Goal: Task Accomplishment & Management: Complete application form

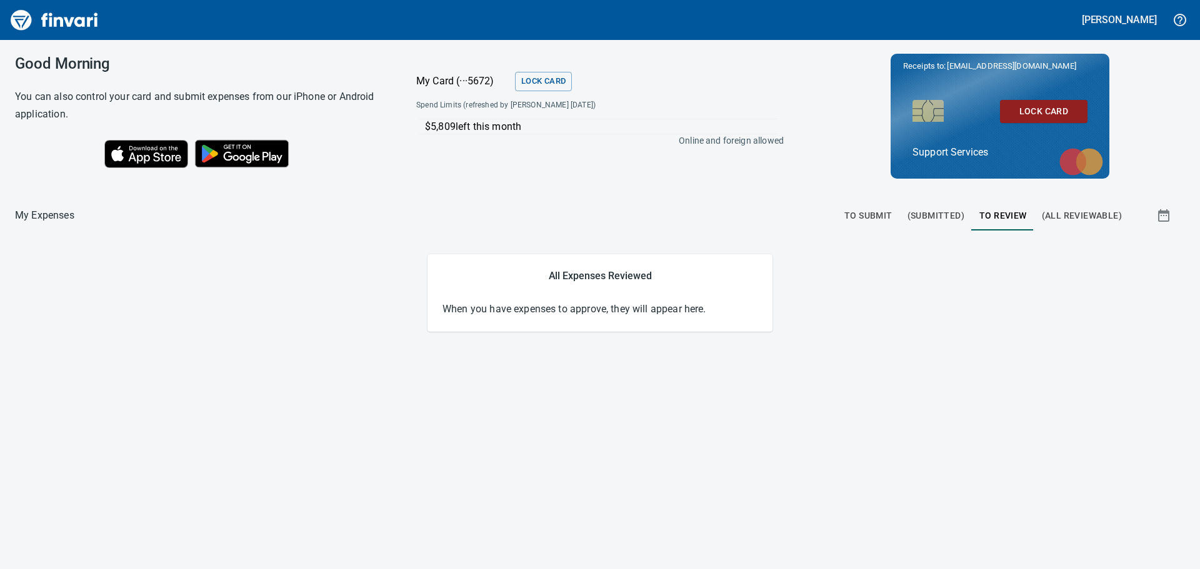
click at [1004, 223] on span "To Review" at bounding box center [1002, 216] width 47 height 16
click at [1068, 211] on span "(All Reviewable)" at bounding box center [1082, 216] width 80 height 16
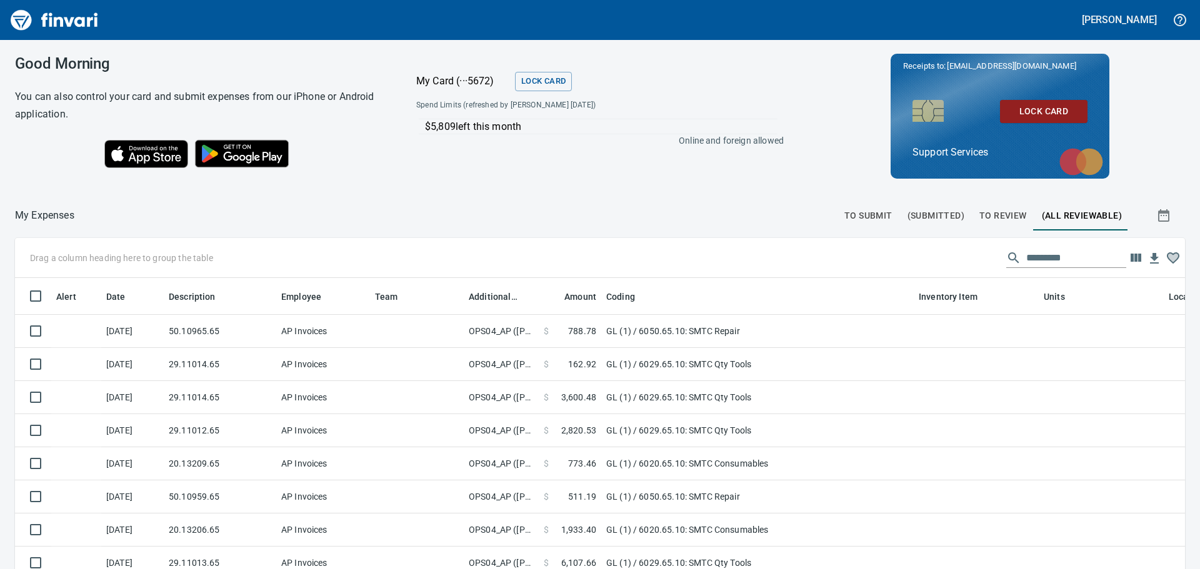
scroll to position [413, 1142]
click at [992, 217] on span "To Review" at bounding box center [1002, 216] width 47 height 16
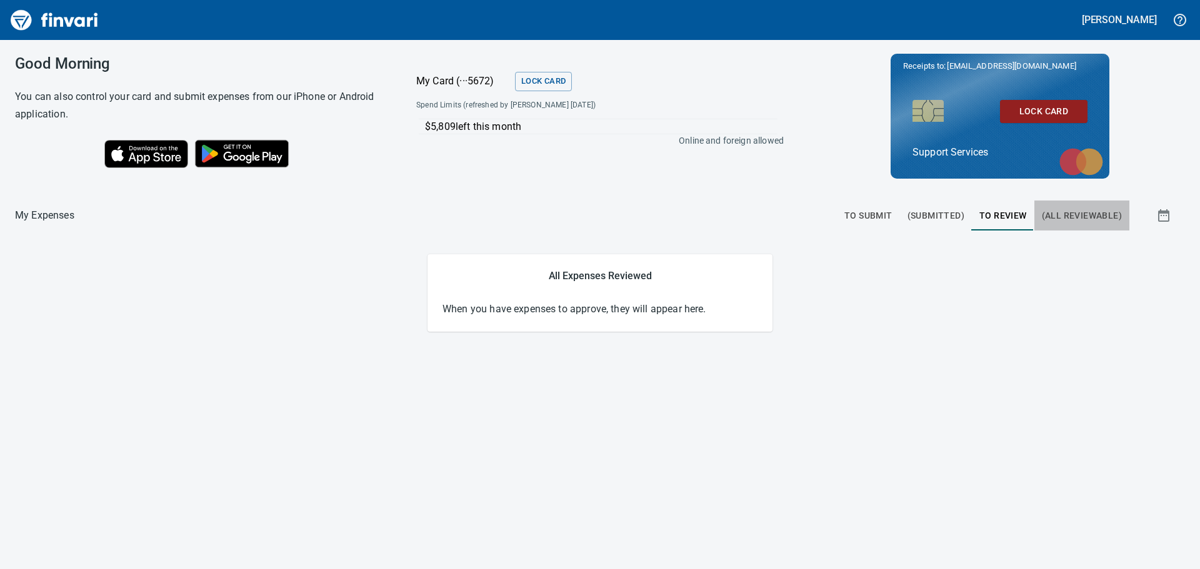
click at [1054, 222] on span "(All Reviewable)" at bounding box center [1082, 216] width 80 height 16
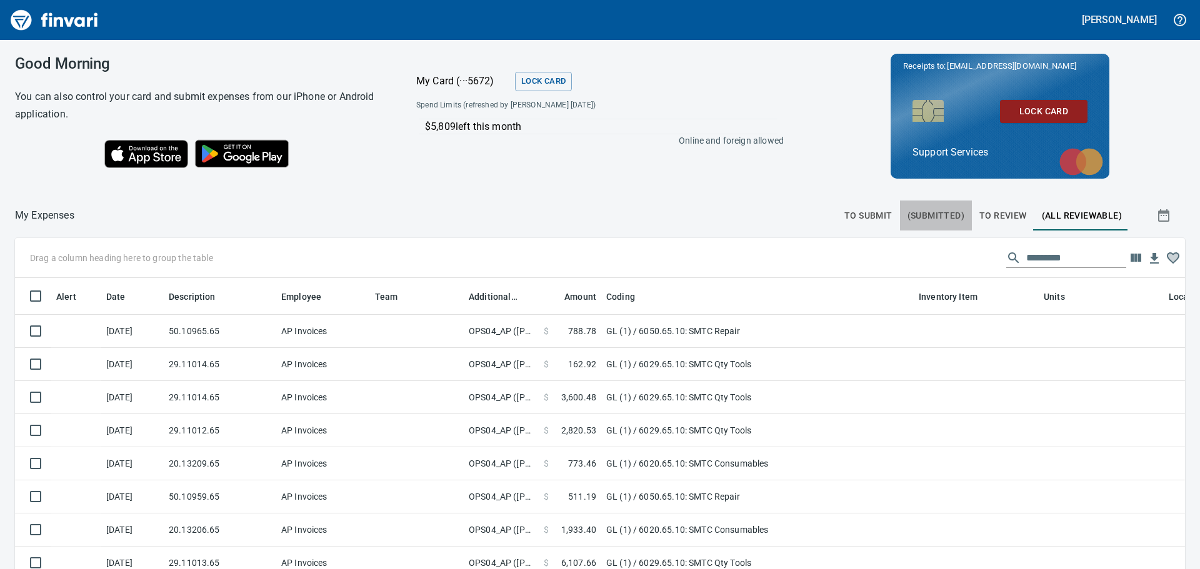
click at [943, 212] on span "(Submitted)" at bounding box center [935, 216] width 57 height 16
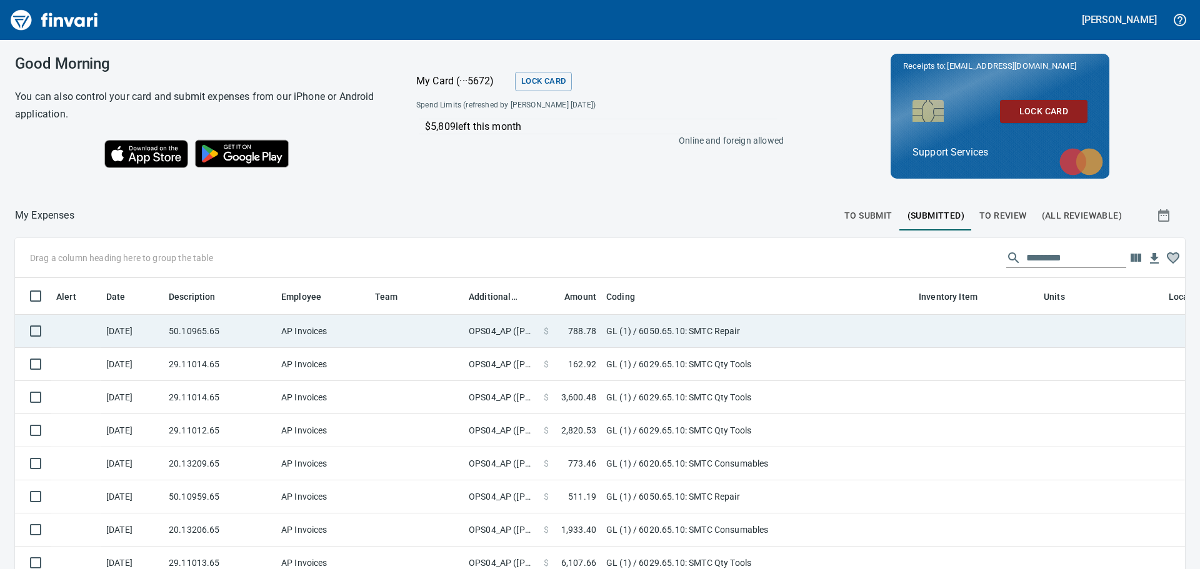
scroll to position [413, 1142]
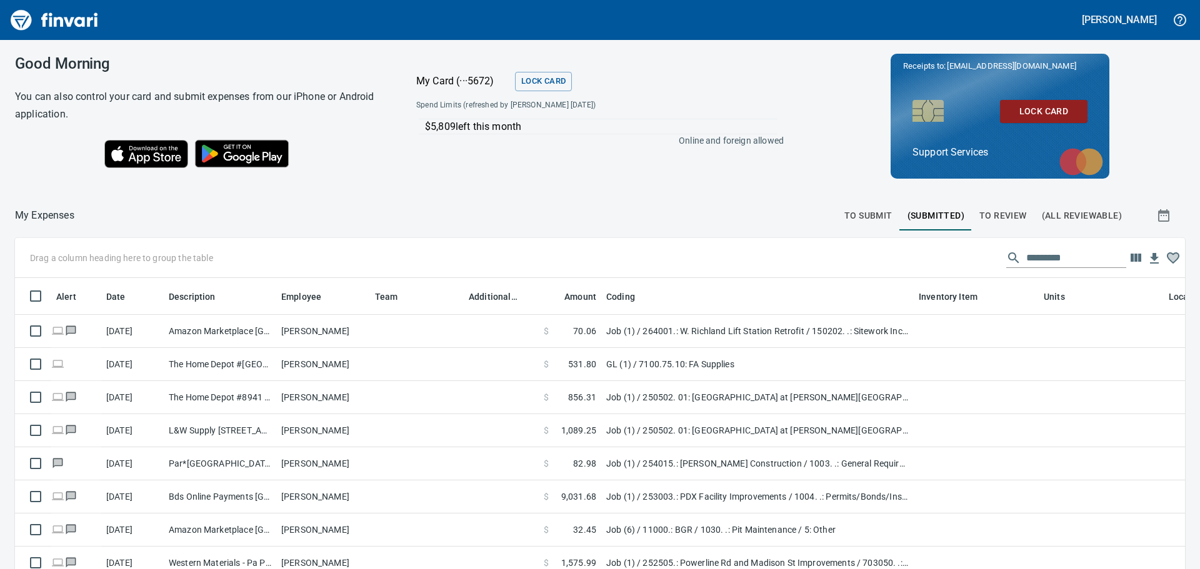
click at [873, 212] on span "To Submit" at bounding box center [868, 216] width 48 height 16
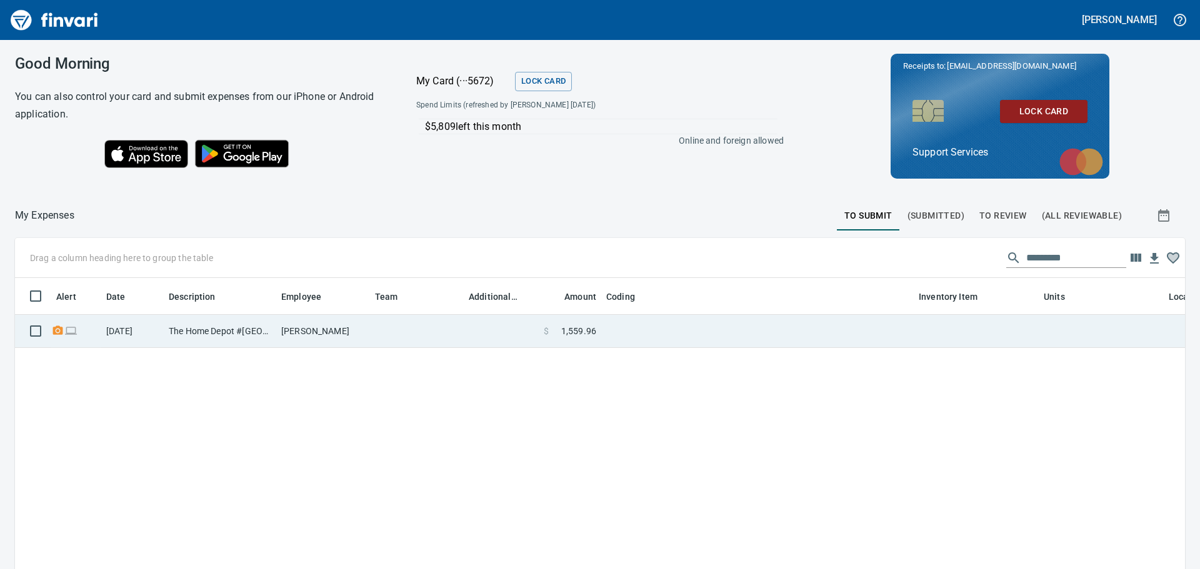
scroll to position [1, 1]
click at [477, 328] on td at bounding box center [501, 331] width 75 height 33
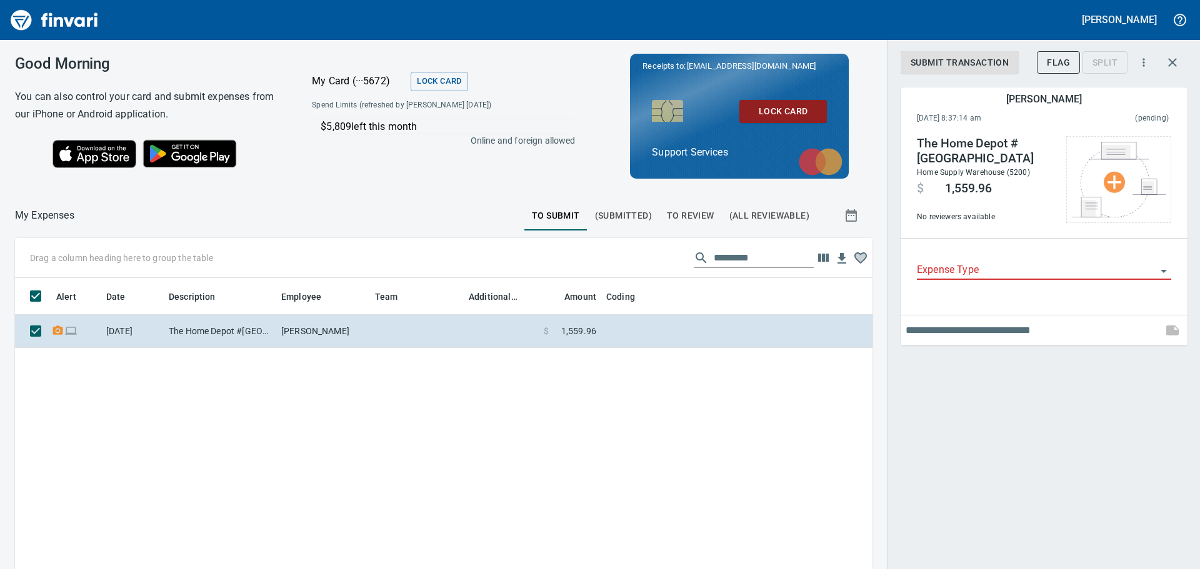
scroll to position [413, 839]
click at [1027, 270] on input "Expense Type" at bounding box center [1036, 270] width 239 height 17
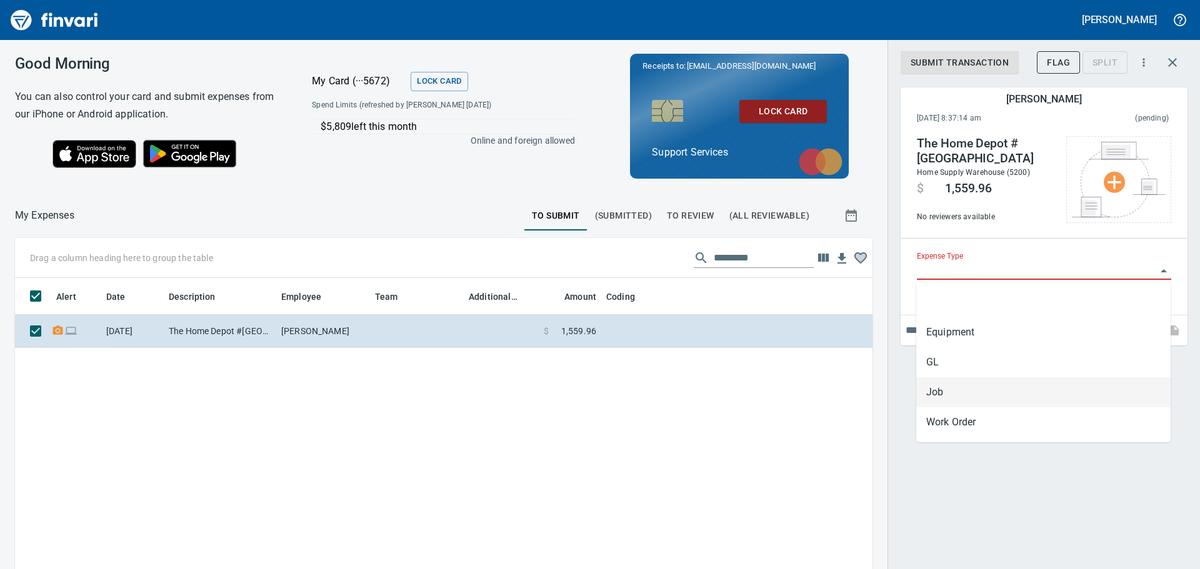
click at [952, 397] on li "Job" at bounding box center [1043, 392] width 254 height 30
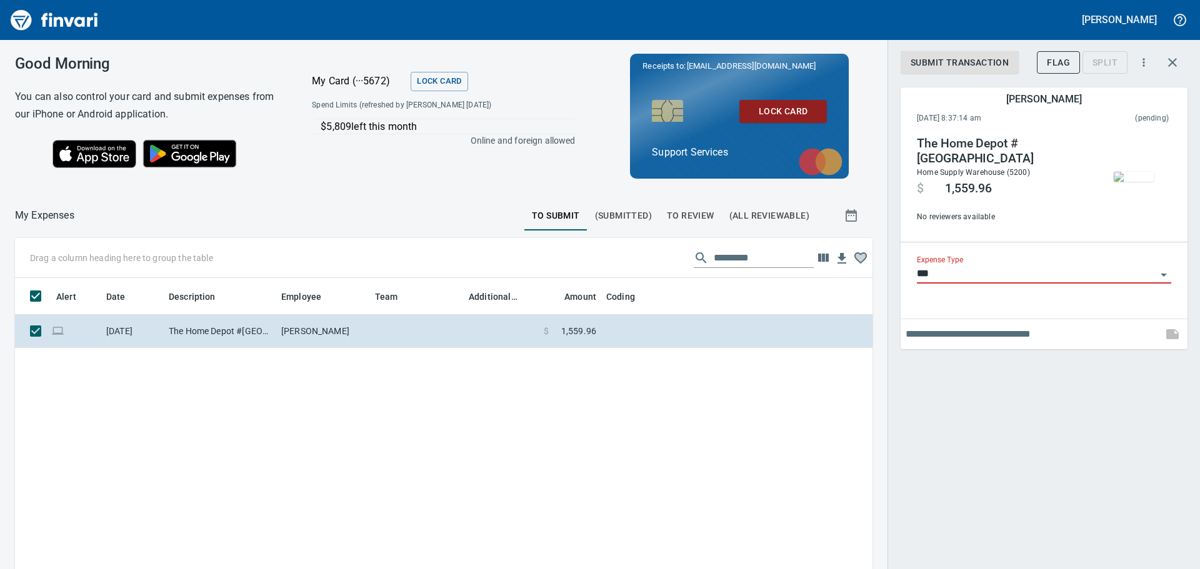
type input "***"
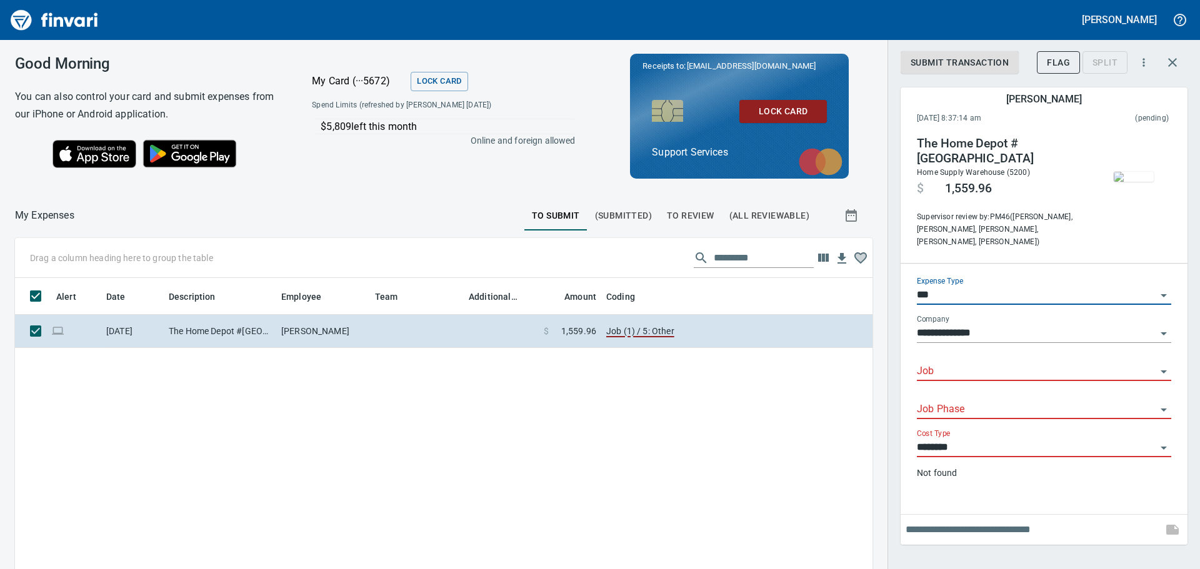
click at [952, 353] on div "Job" at bounding box center [1044, 367] width 254 height 28
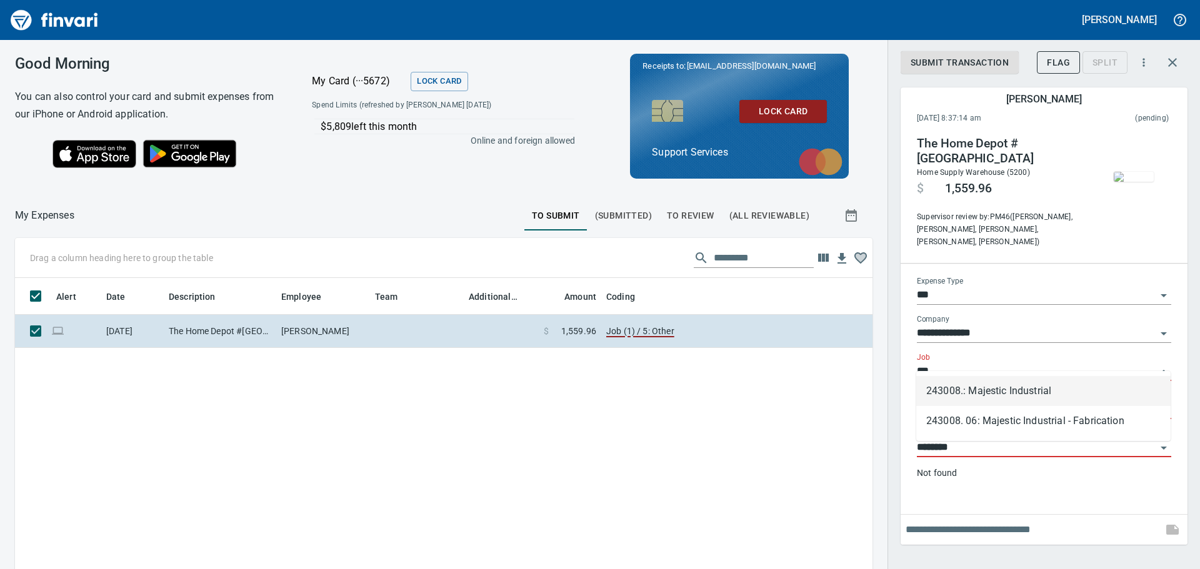
click at [975, 399] on li "243008.: Majestic Industrial" at bounding box center [1043, 391] width 254 height 30
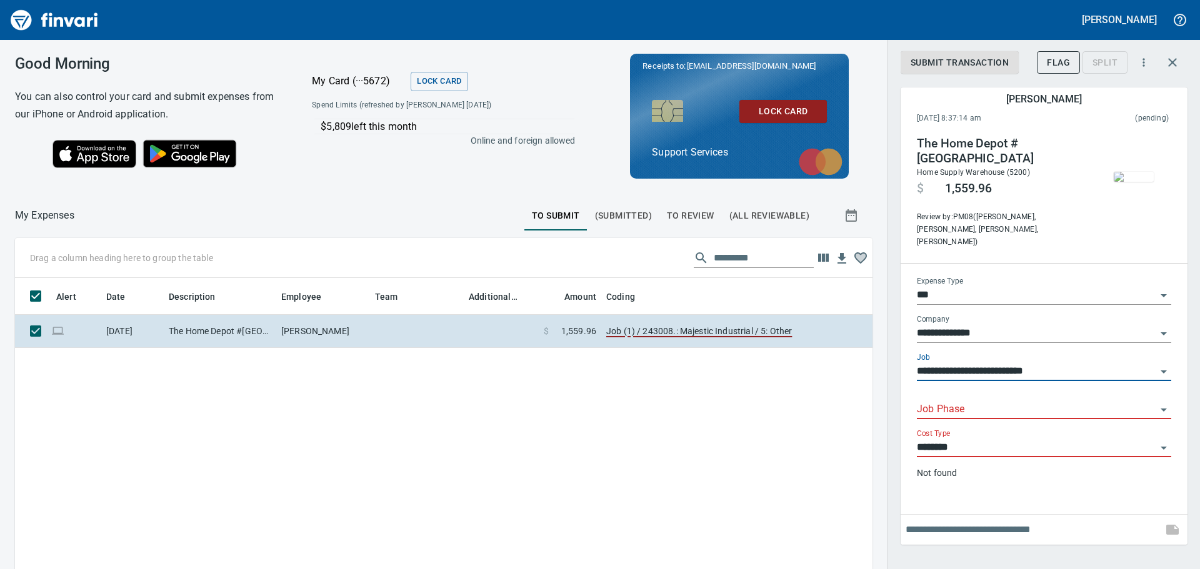
type input "**********"
click at [1060, 391] on div "Job Phase" at bounding box center [1044, 405] width 254 height 28
click at [965, 401] on input "Job Phase" at bounding box center [1036, 409] width 239 height 17
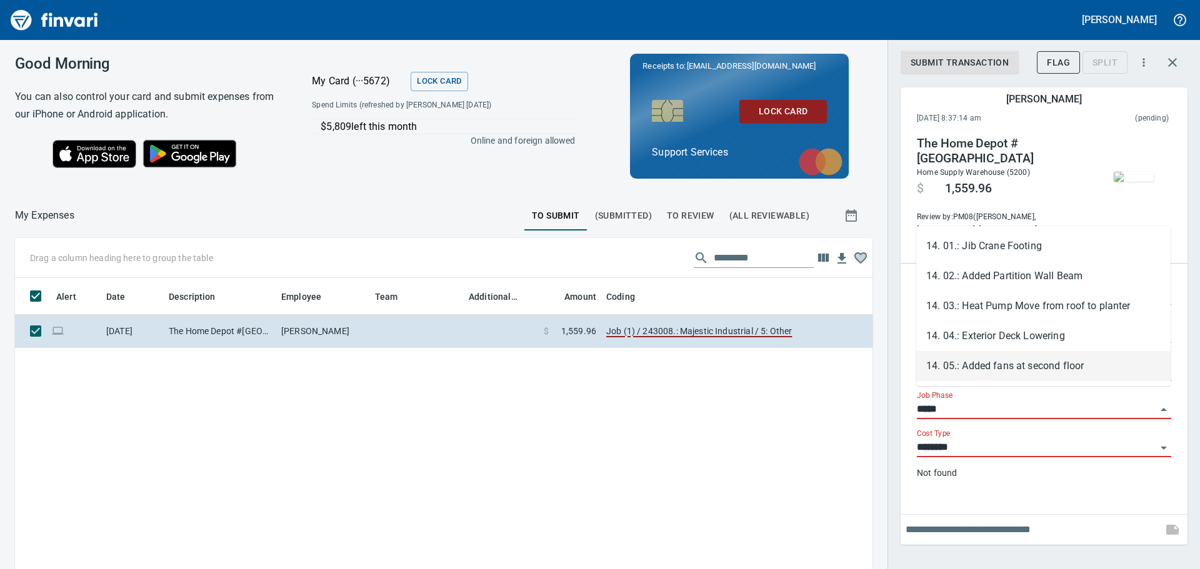
click at [992, 366] on li "14. 05.: Added fans at second floor" at bounding box center [1043, 366] width 254 height 30
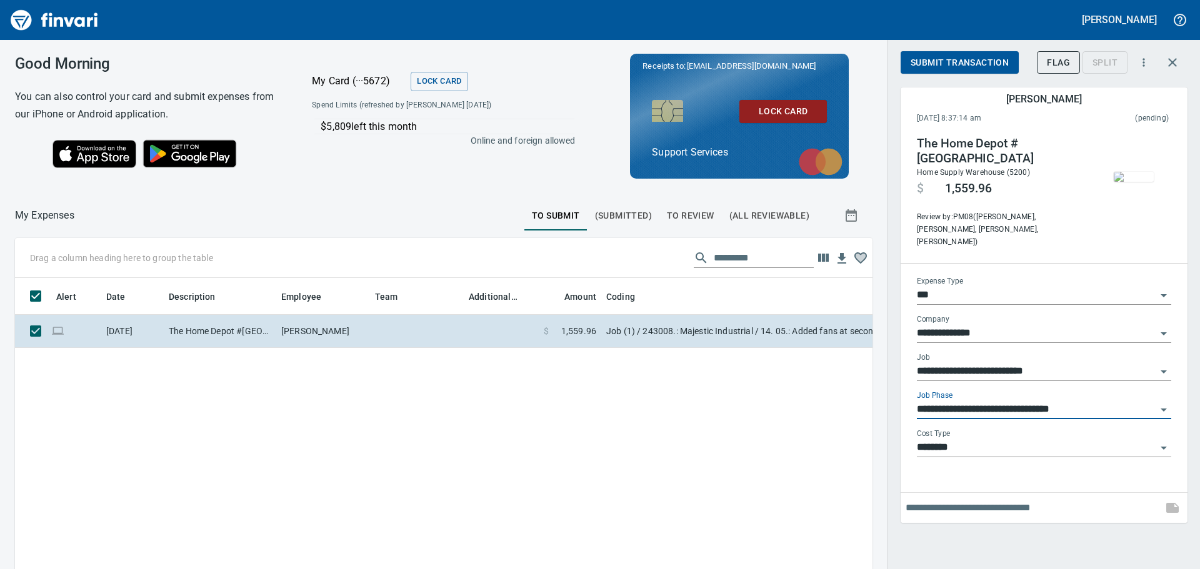
type input "**********"
click at [956, 439] on input "********" at bounding box center [1036, 447] width 239 height 17
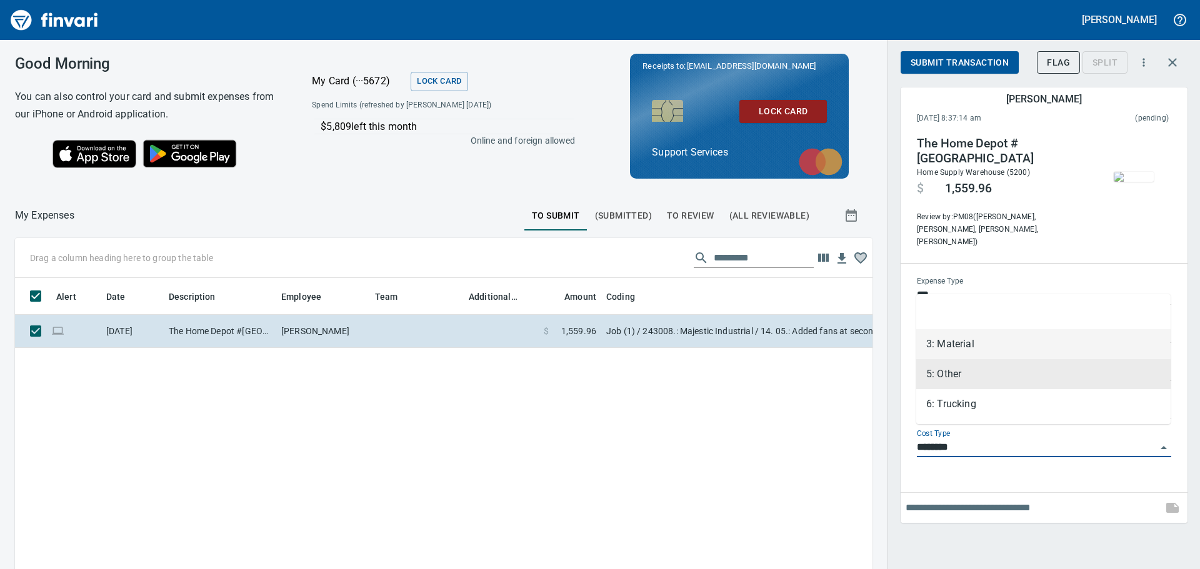
click at [955, 349] on li "3: Material" at bounding box center [1043, 344] width 254 height 30
type input "**********"
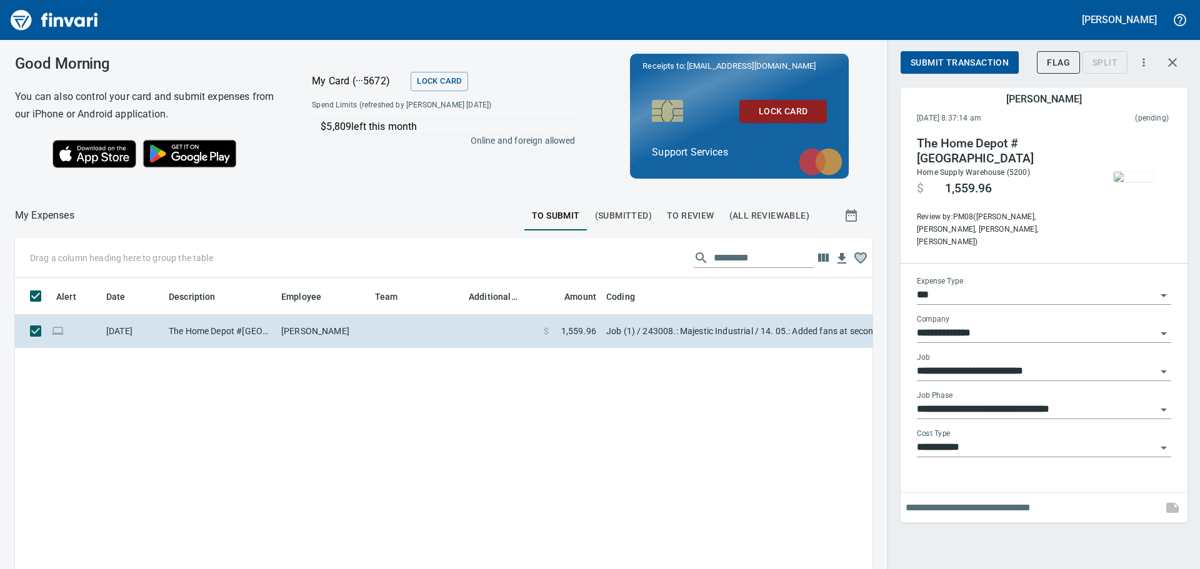
click at [954, 498] on input "text" at bounding box center [1031, 508] width 252 height 20
type input "**********"
click at [951, 65] on span "Submit Transaction" at bounding box center [959, 63] width 98 height 16
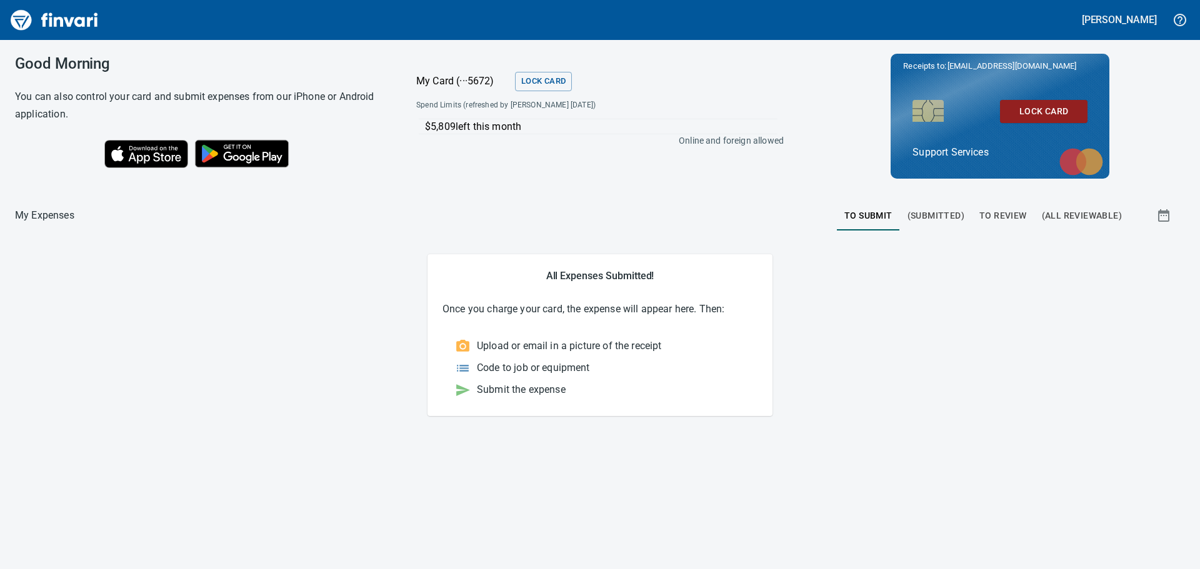
click at [925, 216] on span "(Submitted)" at bounding box center [935, 216] width 57 height 16
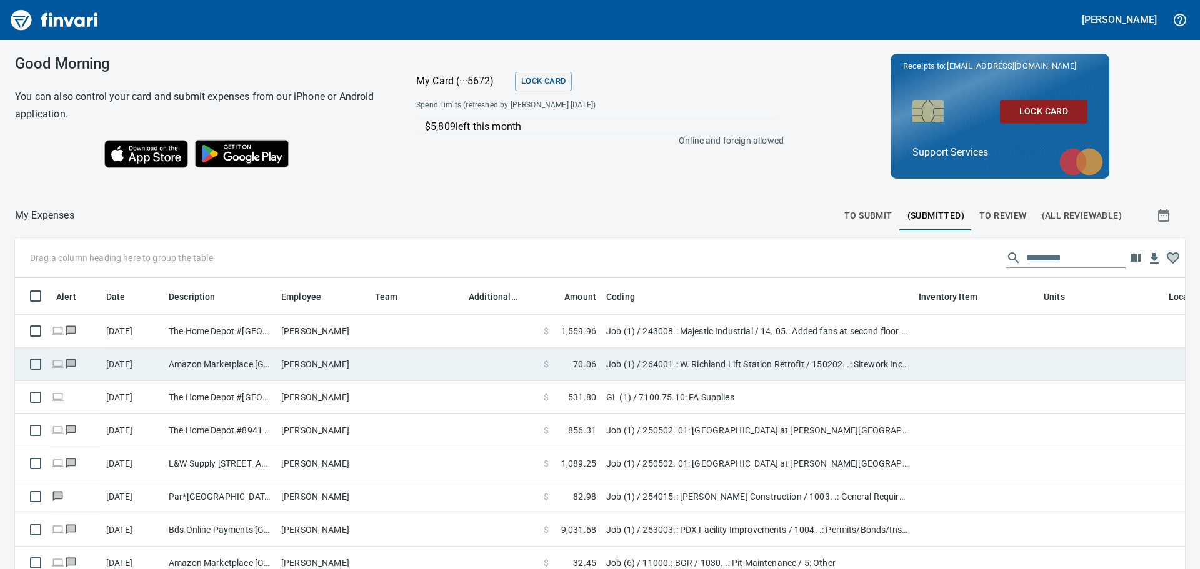
scroll to position [413, 1142]
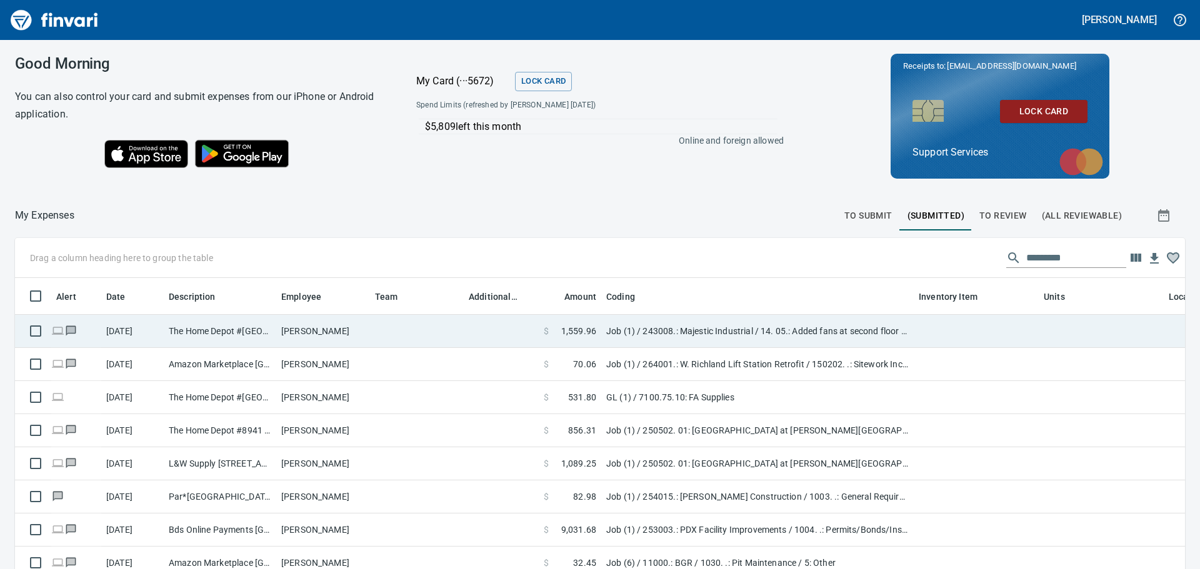
click at [673, 334] on td "Job (1) / 243008.: Majestic Industrial / 14. 05.: Added fans at second floor / …" at bounding box center [757, 331] width 312 height 33
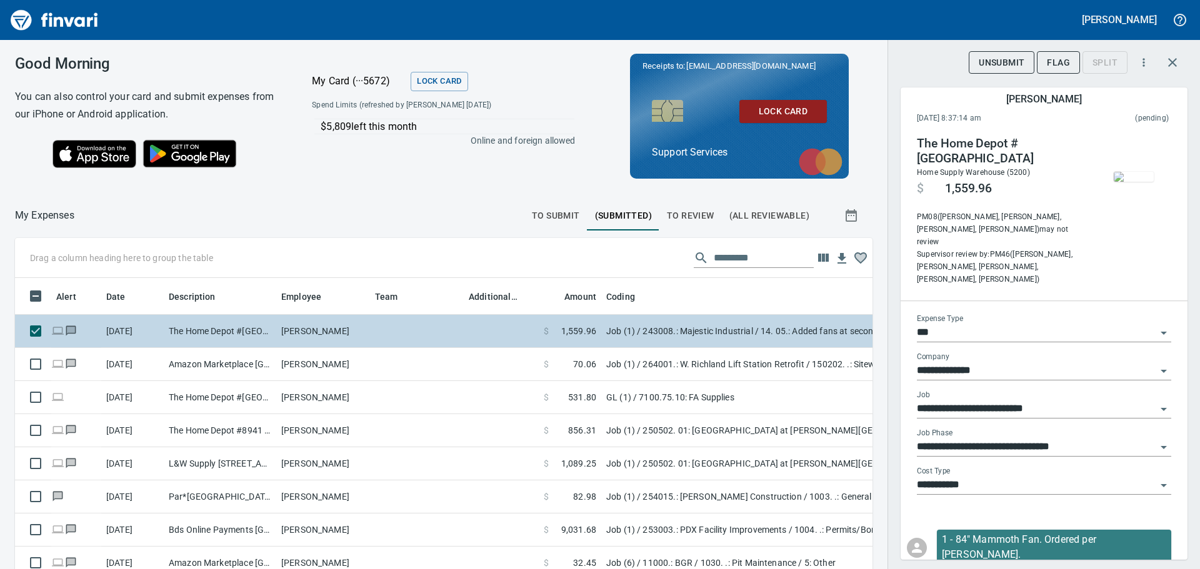
scroll to position [413, 829]
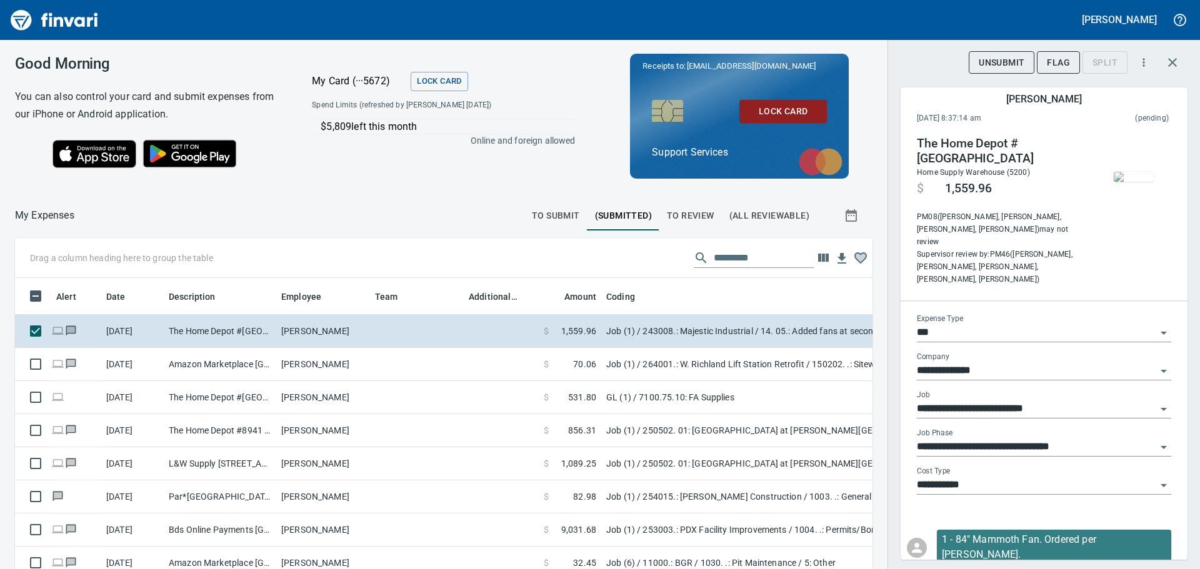
click at [1174, 65] on icon "button" at bounding box center [1172, 62] width 9 height 9
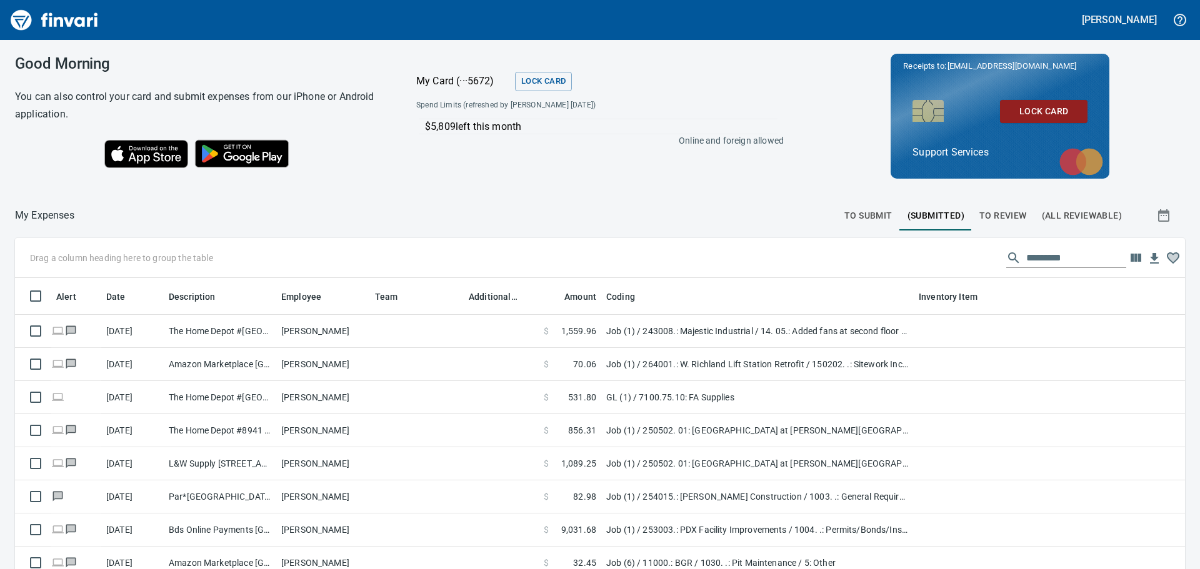
scroll to position [413, 1140]
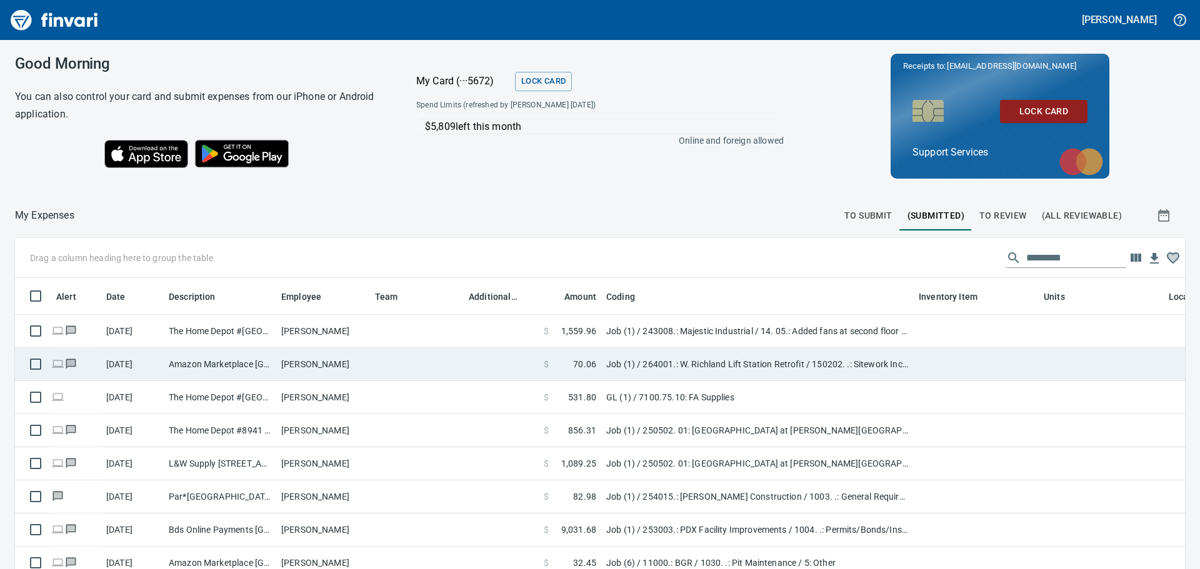
drag, startPoint x: 700, startPoint y: 339, endPoint x: 723, endPoint y: 347, distance: 24.5
click at [700, 339] on td "Job (1) / 243008.: Majestic Industrial / 14. 05.: Added fans at second floor / …" at bounding box center [757, 331] width 312 height 33
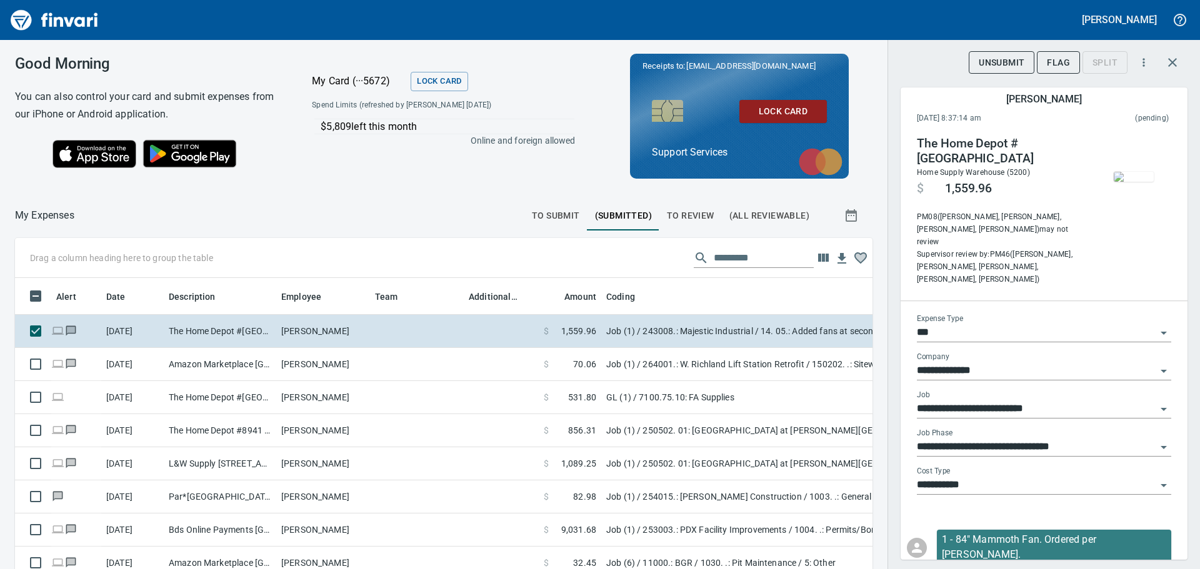
scroll to position [413, 829]
click at [1178, 54] on button "button" at bounding box center [1172, 62] width 30 height 30
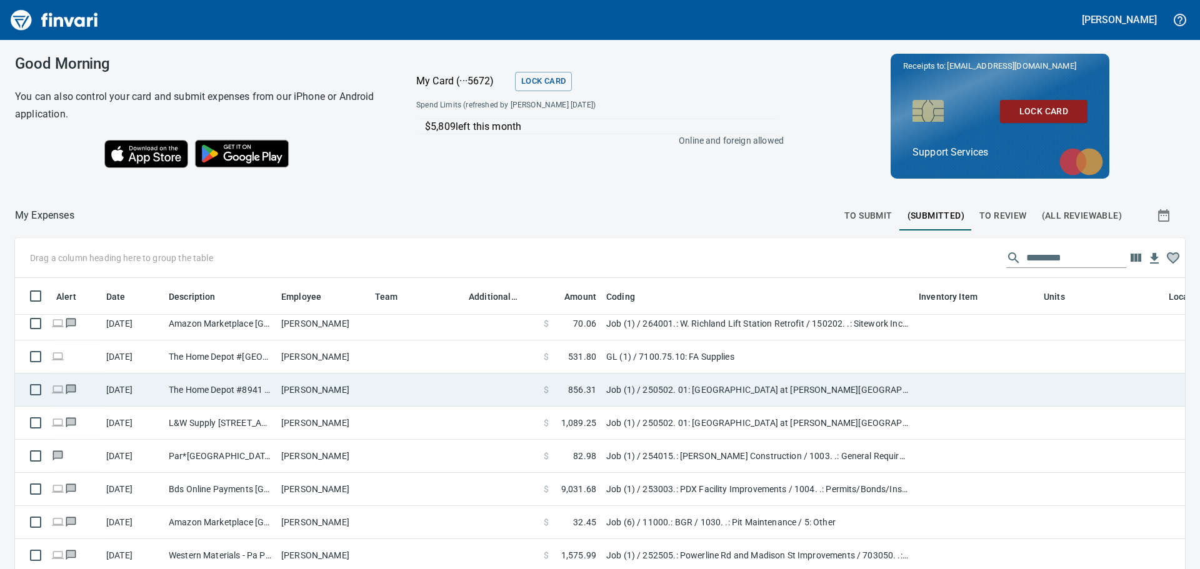
scroll to position [62, 0]
